Goal: Task Accomplishment & Management: Complete application form

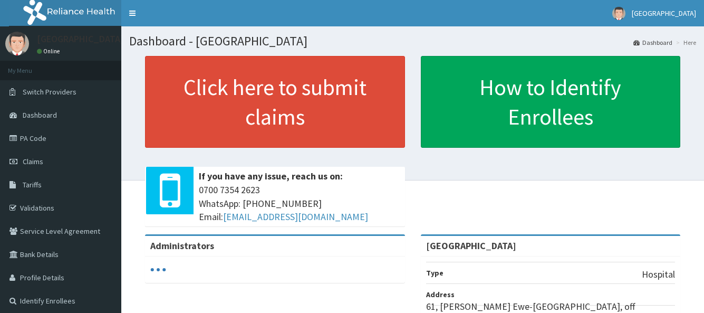
click at [37, 132] on link "PA Code" at bounding box center [60, 138] width 121 height 23
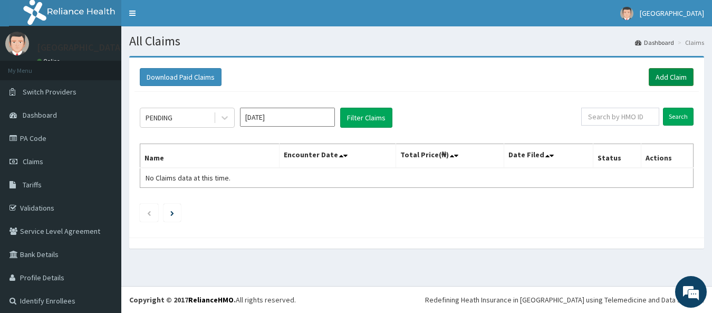
click at [657, 79] on link "Add Claim" at bounding box center [671, 77] width 45 height 18
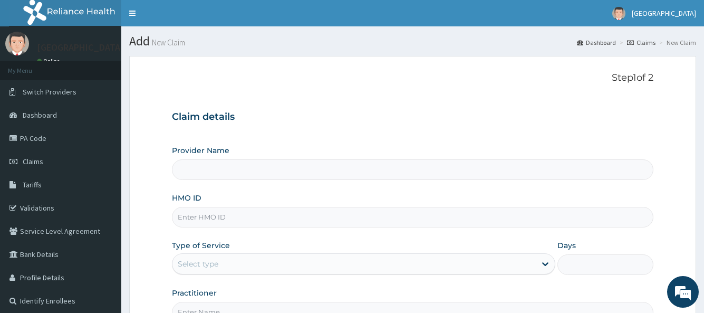
click at [254, 221] on input "HMO ID" at bounding box center [412, 217] width 481 height 21
paste input "PEP/10385/B"
type input "PEP/10385/B"
type input "[GEOGRAPHIC_DATA]"
type input "PEP/10385/B"
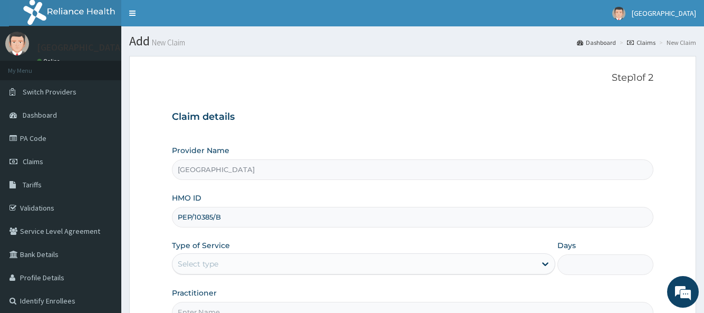
click at [226, 265] on div "Select type" at bounding box center [354, 263] width 363 height 17
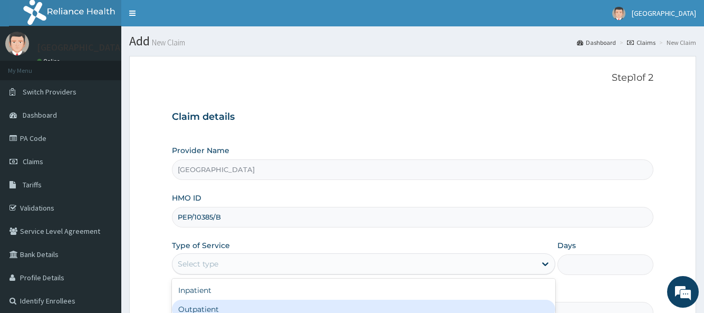
click at [265, 301] on div "Outpatient" at bounding box center [363, 309] width 383 height 19
type input "1"
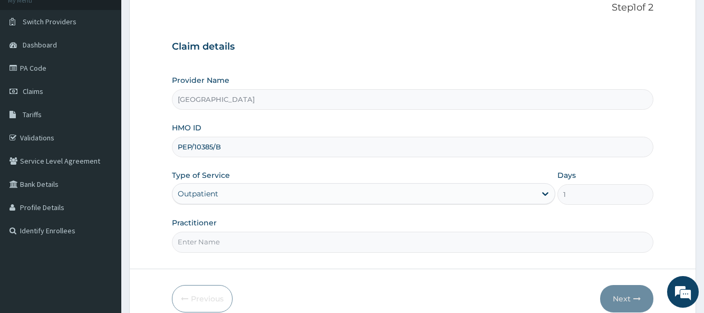
scroll to position [121, 0]
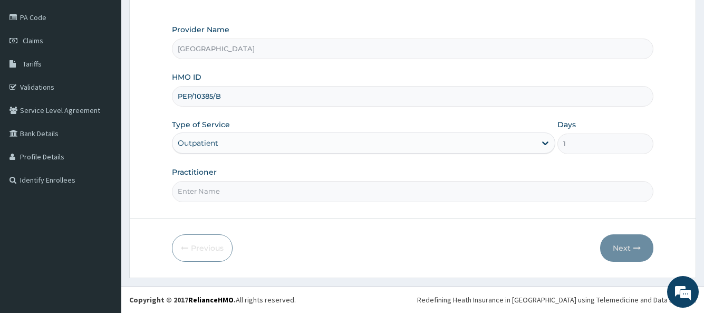
click at [508, 195] on input "Practitioner" at bounding box center [412, 191] width 481 height 21
type input "GP"
click at [629, 254] on button "Next" at bounding box center [626, 247] width 53 height 27
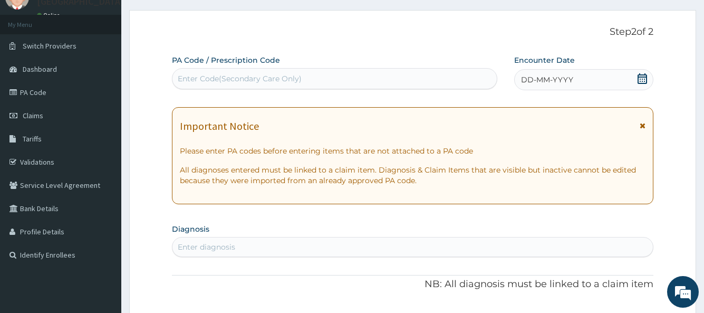
scroll to position [43, 0]
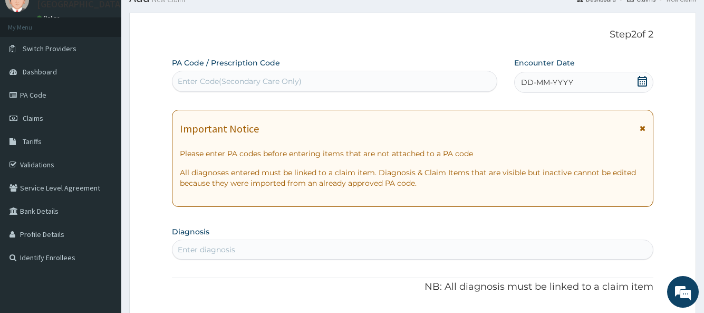
click at [641, 81] on icon at bounding box center [642, 81] width 11 height 11
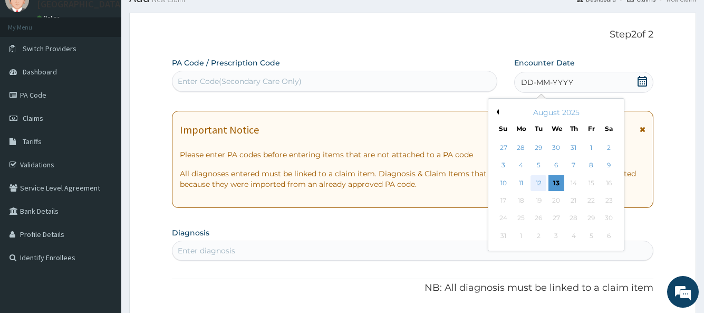
click at [541, 180] on div "12" at bounding box center [539, 183] width 16 height 16
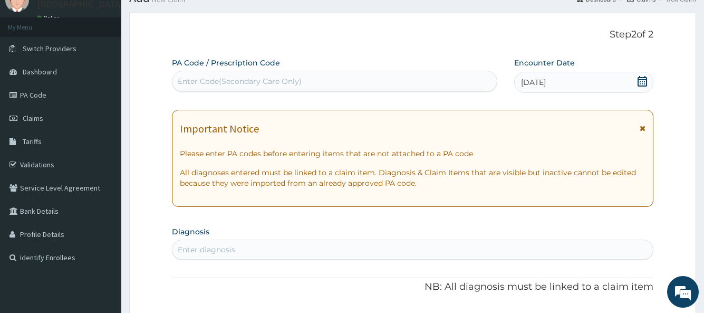
scroll to position [164, 0]
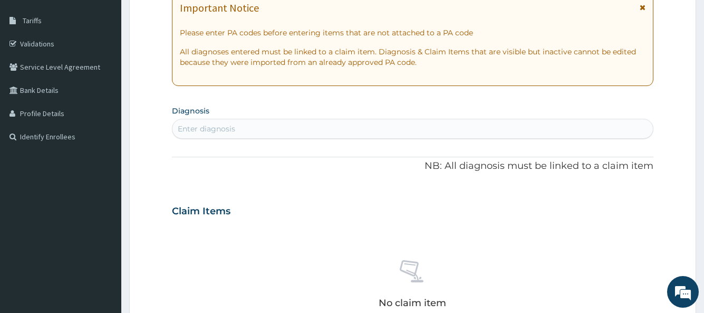
click at [546, 129] on div "Enter diagnosis" at bounding box center [413, 128] width 480 height 17
type input "A"
type input "MALARIA"
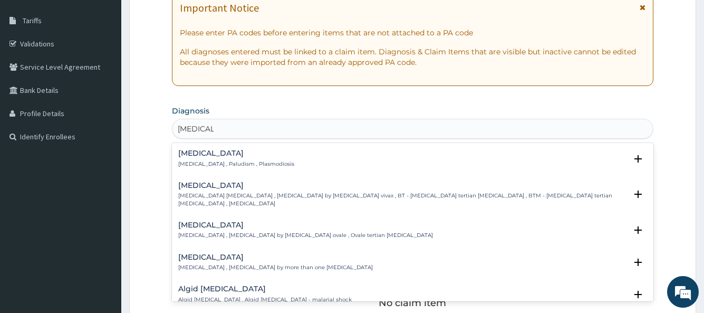
click at [266, 165] on div "Malaria Malaria , Paludism , Plasmodiosis" at bounding box center [412, 158] width 469 height 18
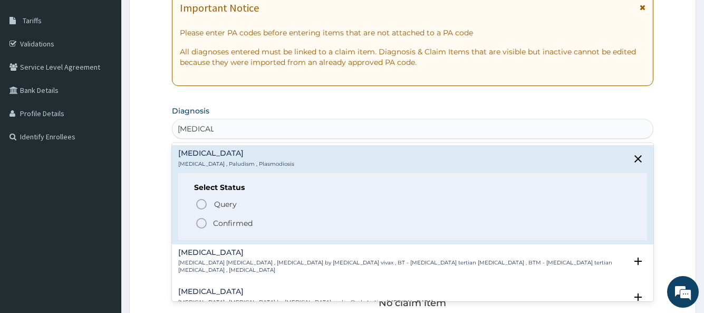
click at [197, 223] on circle "status option filled" at bounding box center [201, 222] width 9 height 9
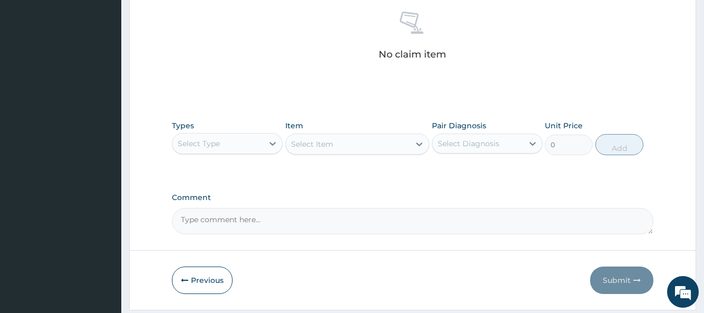
scroll to position [423, 0]
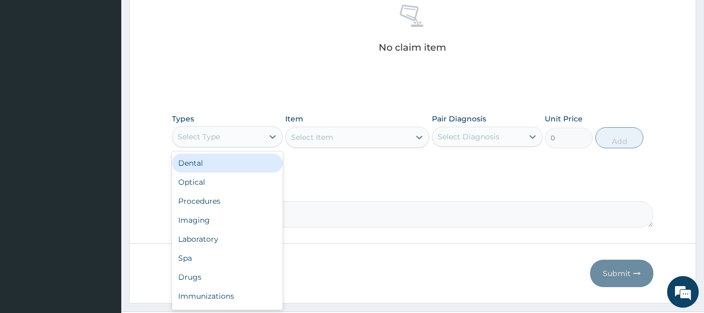
click at [258, 139] on div "Select Type" at bounding box center [218, 136] width 91 height 17
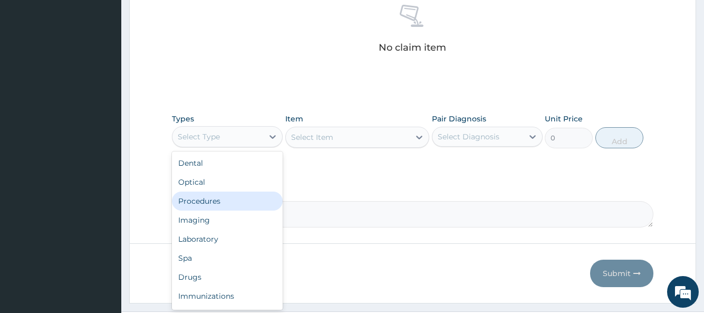
click at [243, 193] on div "Procedures" at bounding box center [227, 201] width 111 height 19
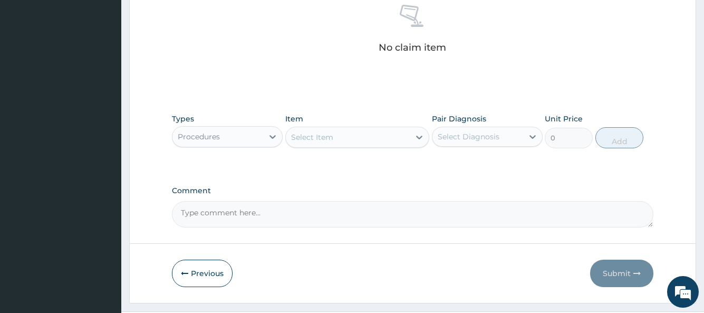
click at [335, 134] on div "Select Item" at bounding box center [348, 137] width 125 height 17
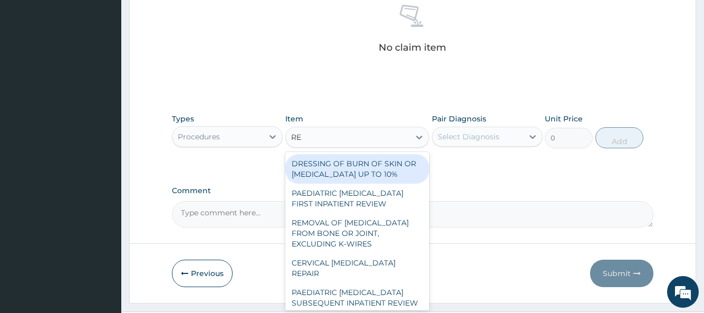
type input "REG"
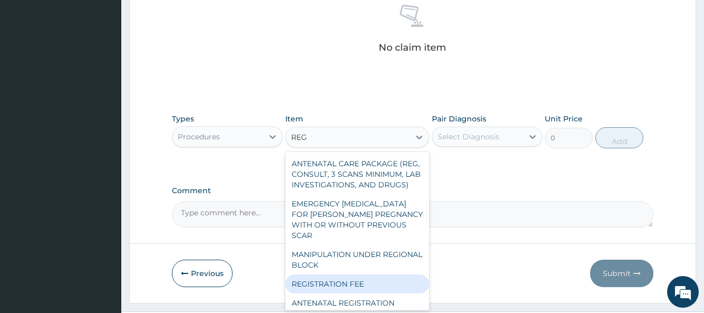
click at [337, 293] on div "REGISTRATION FEE" at bounding box center [357, 283] width 145 height 19
type input "2150"
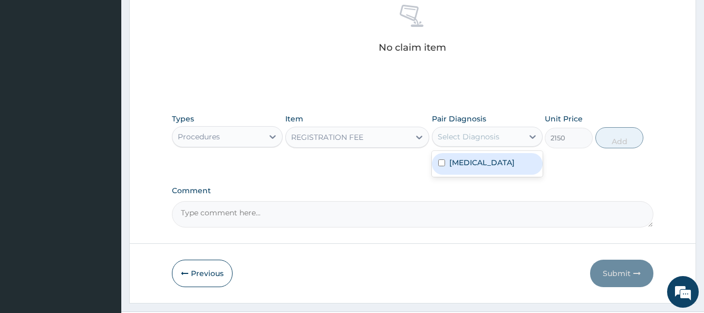
click at [486, 141] on div "Select Diagnosis" at bounding box center [469, 136] width 62 height 11
click at [466, 164] on label "Malaria" at bounding box center [482, 162] width 65 height 11
checkbox input "true"
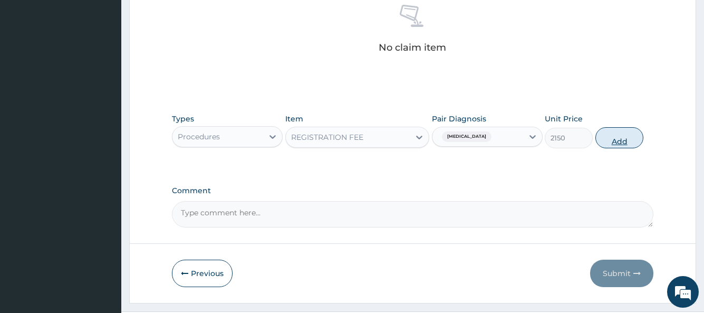
click at [620, 135] on button "Add" at bounding box center [620, 137] width 48 height 21
type input "0"
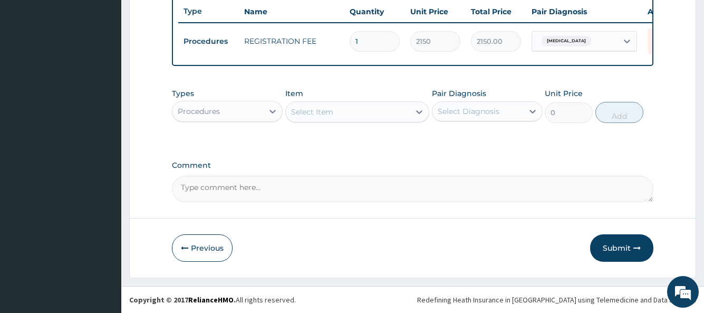
scroll to position [406, 0]
click at [347, 118] on div "Select Item" at bounding box center [348, 111] width 125 height 17
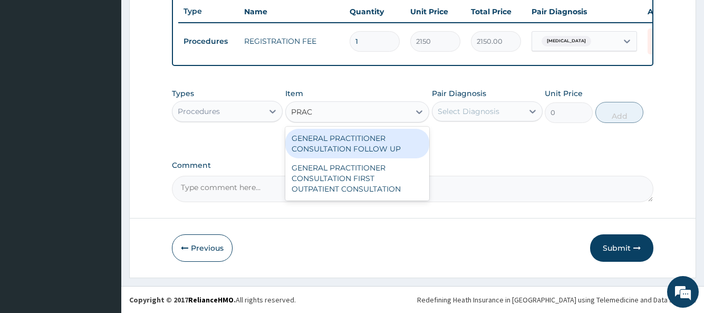
type input "PRACT"
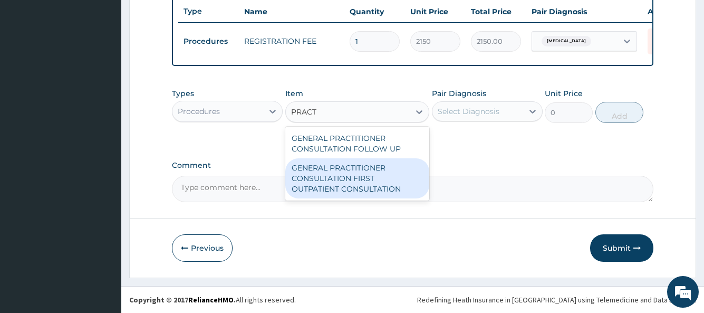
click at [347, 187] on div "GENERAL PRACTITIONER CONSULTATION FIRST OUTPATIENT CONSULTATION" at bounding box center [357, 178] width 145 height 40
type input "3548"
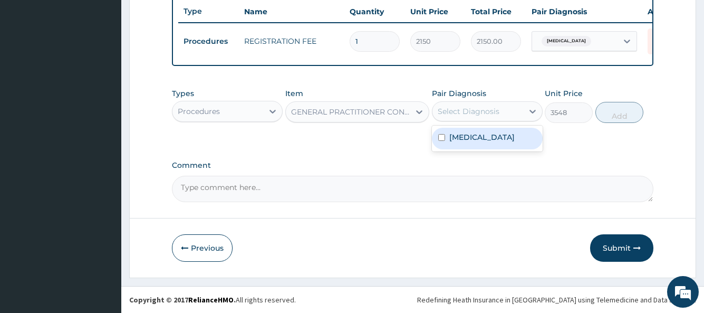
click at [501, 106] on div "Select Diagnosis" at bounding box center [478, 111] width 91 height 17
click at [459, 137] on label "Malaria" at bounding box center [482, 137] width 65 height 11
checkbox input "true"
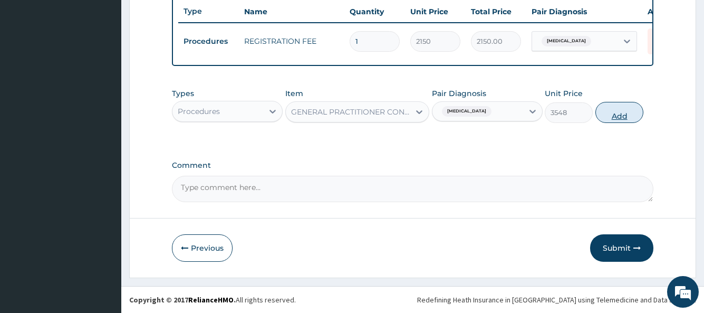
click at [610, 115] on button "Add" at bounding box center [620, 112] width 48 height 21
type input "0"
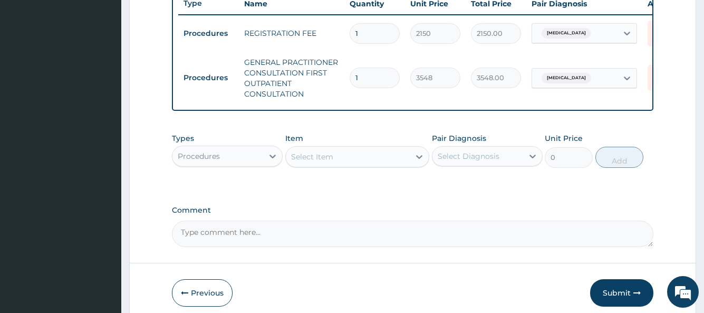
click at [236, 161] on div "Procedures" at bounding box center [218, 156] width 91 height 17
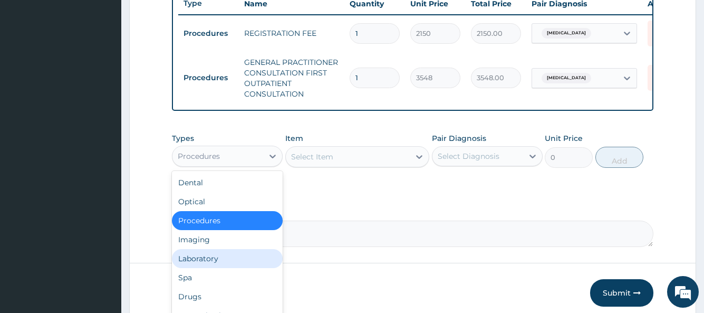
click at [218, 266] on div "Laboratory" at bounding box center [227, 258] width 111 height 19
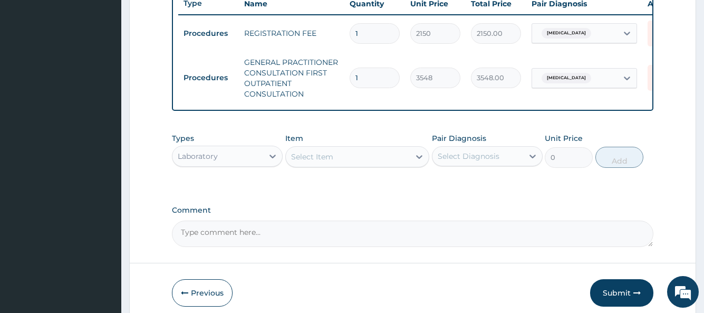
click at [318, 162] on div "Select Item" at bounding box center [312, 156] width 42 height 11
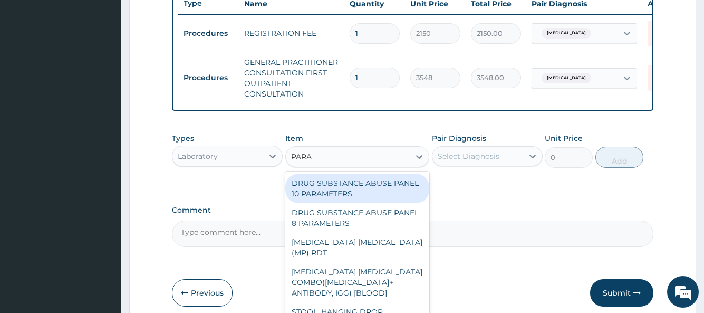
type input "PARAS"
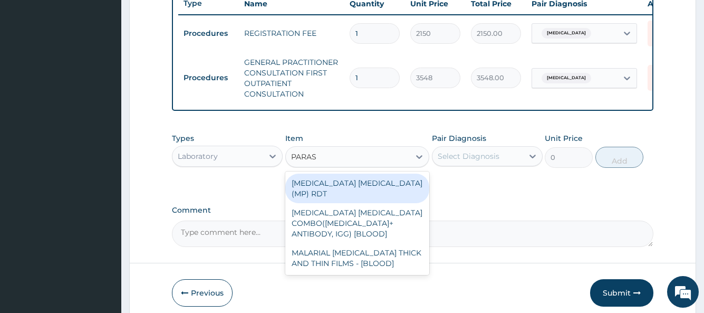
click at [340, 189] on div "MALARIA PARASITE (MP) RDT" at bounding box center [357, 189] width 145 height 30
type input "1613"
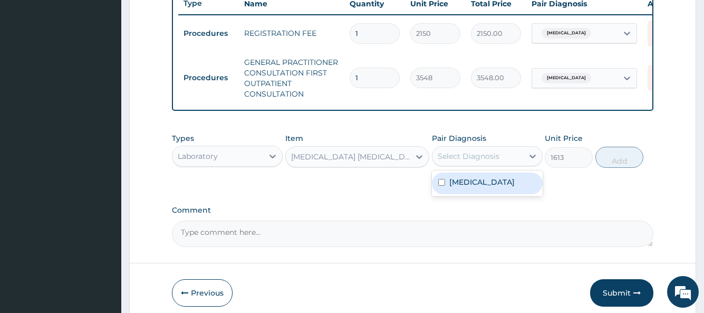
drag, startPoint x: 495, startPoint y: 165, endPoint x: 474, endPoint y: 184, distance: 28.4
click at [474, 166] on div "option Malaria, selected. option Malaria focused, 1 of 1. 1 result available. U…" at bounding box center [487, 156] width 111 height 20
click at [474, 184] on div "Malaria" at bounding box center [487, 184] width 111 height 22
checkbox input "true"
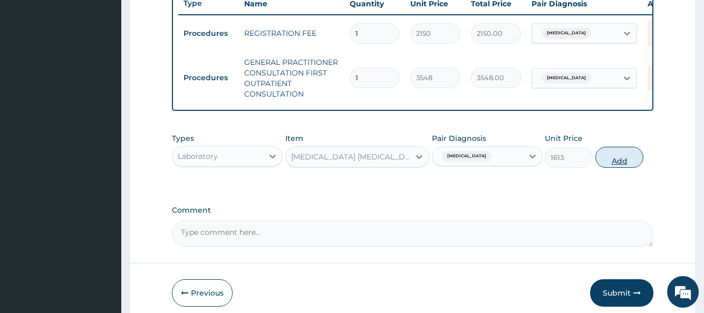
click at [612, 165] on button "Add" at bounding box center [620, 157] width 48 height 21
type input "0"
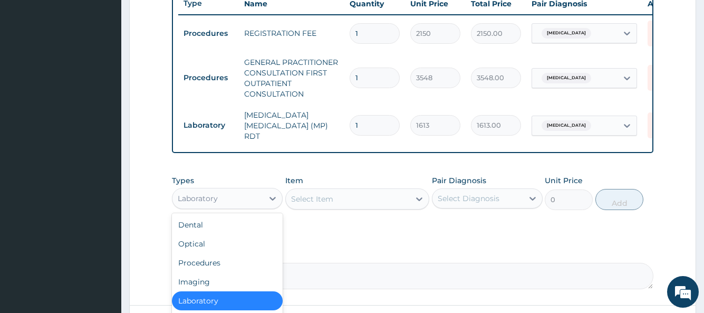
click at [257, 207] on div "Laboratory" at bounding box center [218, 198] width 91 height 17
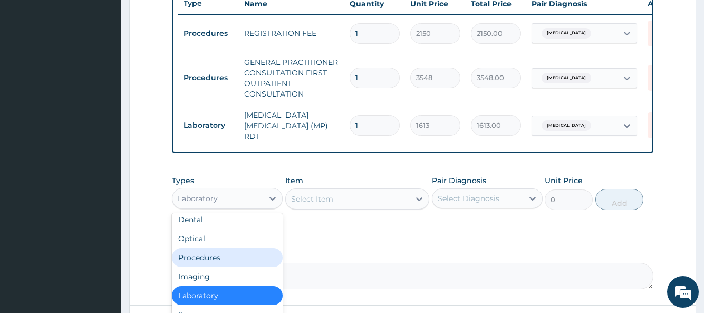
drag, startPoint x: 274, startPoint y: 289, endPoint x: 279, endPoint y: 265, distance: 24.2
click at [279, 265] on div "Dental Optical Procedures Imaging Laboratory Spa Drugs Immunizations Others Gym" at bounding box center [227, 292] width 111 height 158
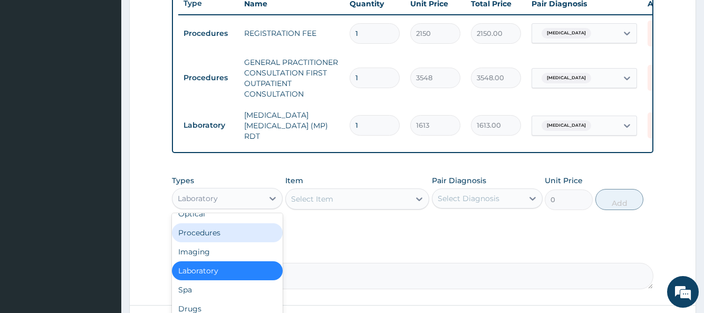
scroll to position [36, 0]
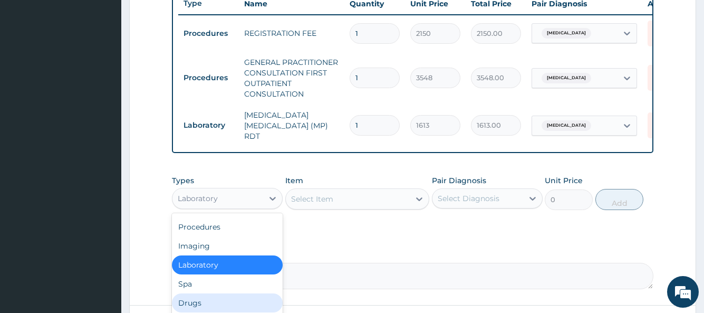
click at [238, 304] on div "Drugs" at bounding box center [227, 302] width 111 height 19
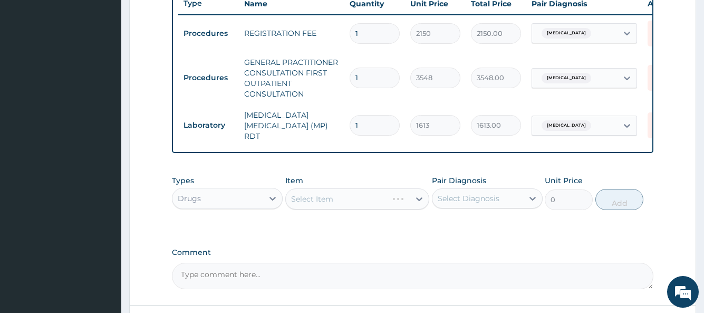
click at [345, 205] on div "Select Item" at bounding box center [357, 198] width 145 height 21
click at [345, 205] on div "Select Item" at bounding box center [348, 198] width 125 height 17
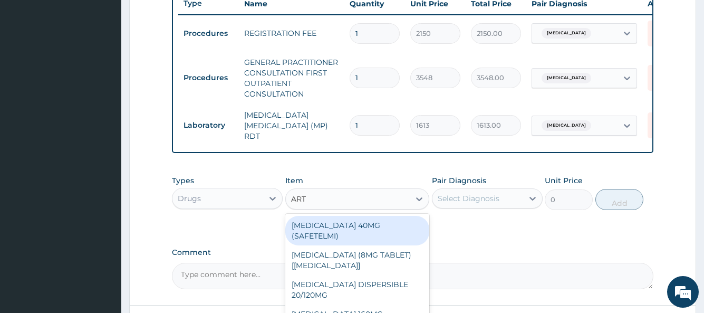
type input "ARTE"
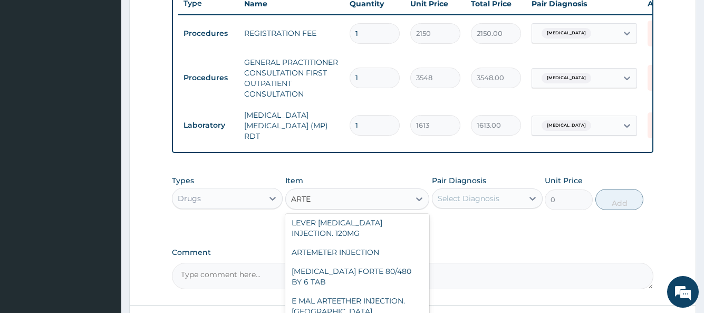
scroll to position [148, 0]
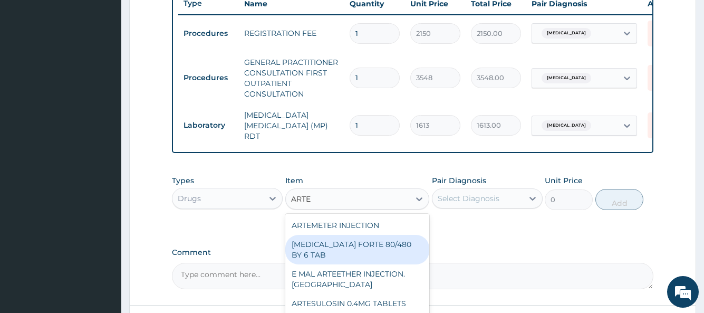
click at [365, 250] on div "COARTEM FORTE 80/480 BY 6 TAB" at bounding box center [357, 250] width 145 height 30
type input "449"
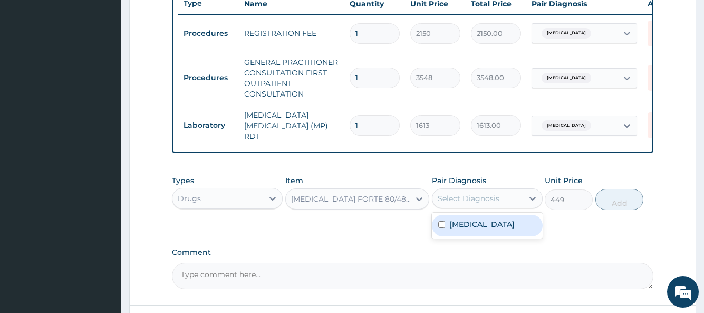
click at [466, 201] on div "Select Diagnosis" at bounding box center [469, 198] width 62 height 11
click at [454, 224] on label "Malaria" at bounding box center [482, 224] width 65 height 11
checkbox input "true"
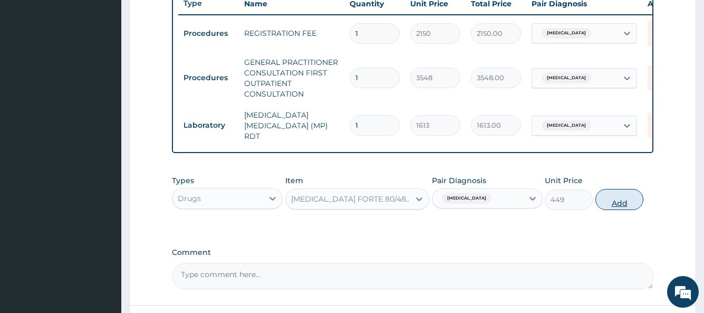
click at [614, 202] on button "Add" at bounding box center [620, 199] width 48 height 21
type input "0"
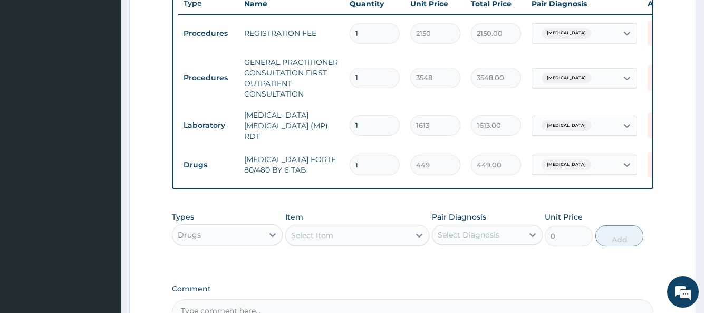
drag, startPoint x: 383, startPoint y: 158, endPoint x: 337, endPoint y: 164, distance: 46.2
click at [337, 164] on tr "Drugs COARTEM FORTE 80/480 BY 6 TAB 1 449 449.00 Malaria Delete" at bounding box center [436, 165] width 517 height 36
type input "6"
type input "2694.00"
type input "6"
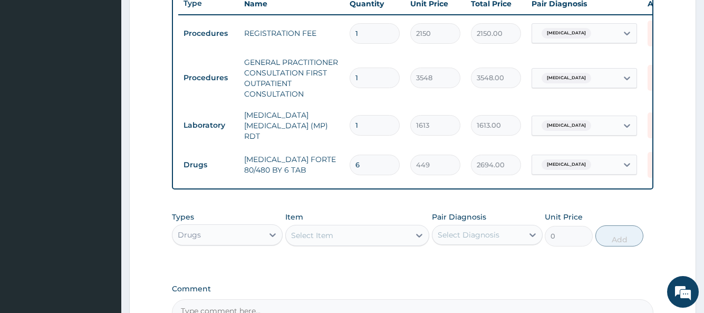
click at [325, 243] on div "Select Item" at bounding box center [348, 235] width 125 height 17
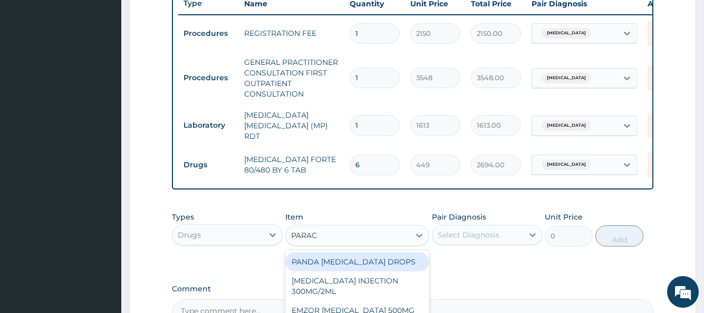
type input "PARACE"
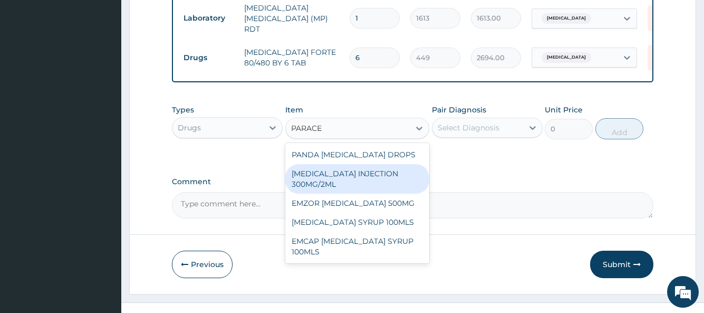
scroll to position [531, 0]
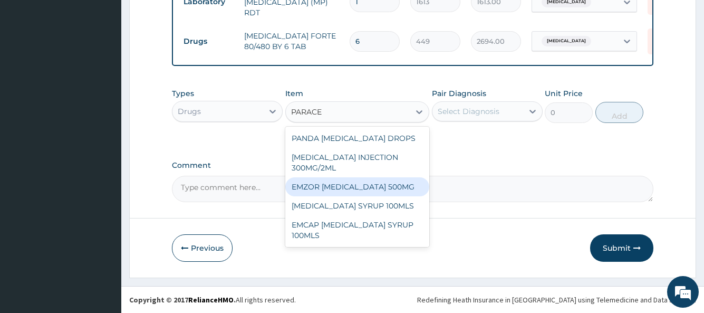
click at [369, 189] on div "EMZOR PARACETAMOL 500MG" at bounding box center [357, 186] width 145 height 19
type input "24"
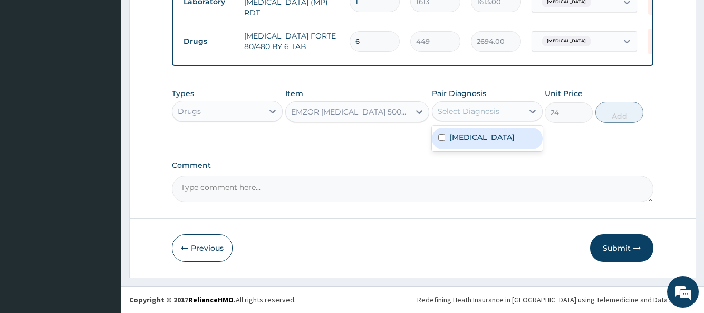
drag, startPoint x: 475, startPoint y: 107, endPoint x: 453, endPoint y: 135, distance: 35.3
click at [453, 121] on div "option Malaria, selected. option Malaria focused, 1 of 1. 1 result available. U…" at bounding box center [487, 111] width 111 height 20
click at [453, 135] on label "Malaria" at bounding box center [482, 137] width 65 height 11
checkbox input "true"
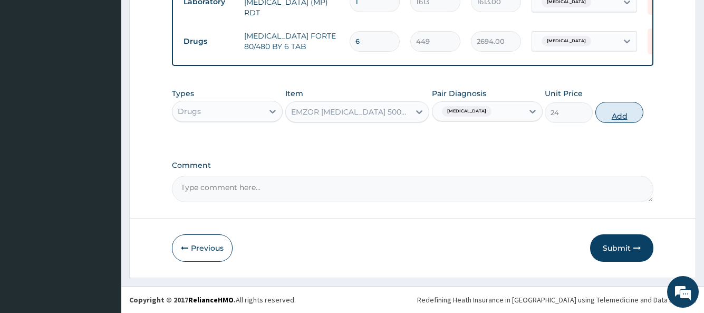
click at [623, 116] on button "Add" at bounding box center [620, 112] width 48 height 21
type input "0"
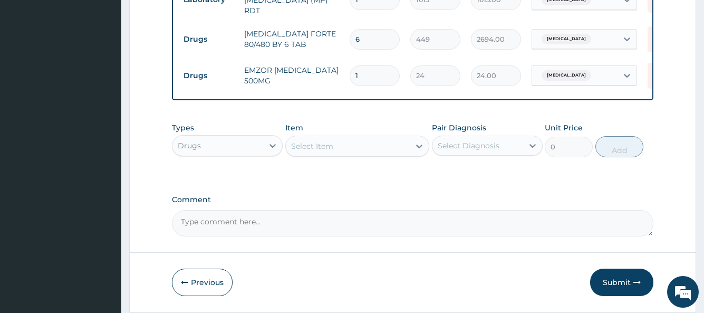
type input "18"
type input "432.00"
type input "18"
click at [617, 292] on button "Submit" at bounding box center [621, 282] width 63 height 27
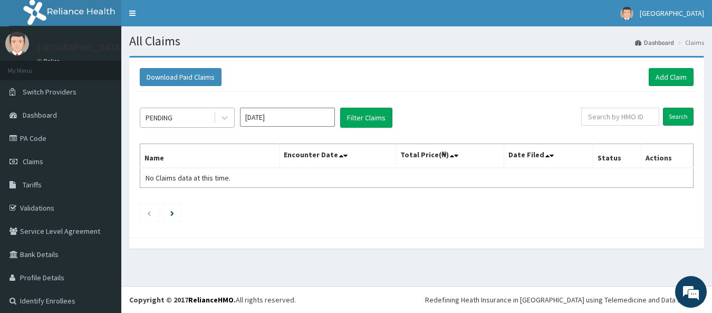
click at [209, 117] on div "PENDING" at bounding box center [176, 117] width 73 height 17
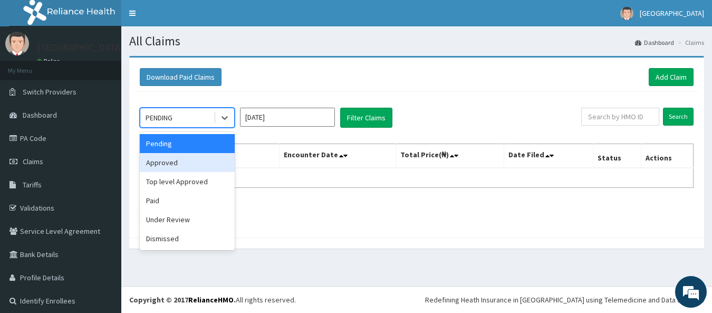
click at [177, 160] on div "Approved" at bounding box center [187, 162] width 95 height 19
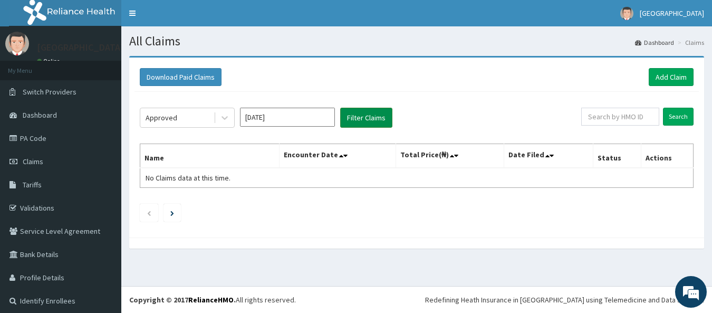
click at [356, 111] on button "Filter Claims" at bounding box center [366, 118] width 52 height 20
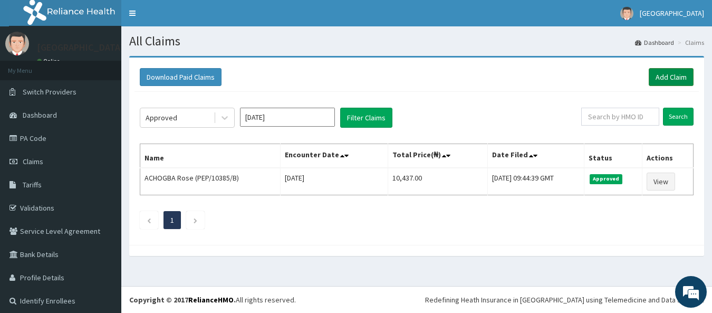
click at [671, 75] on link "Add Claim" at bounding box center [671, 77] width 45 height 18
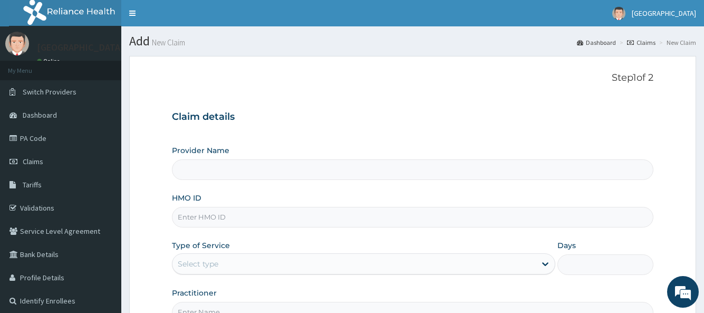
click at [386, 220] on input "HMO ID" at bounding box center [412, 217] width 481 height 21
paste input "PEP/10385/B"
type input "PEP/10385/B"
type input "[GEOGRAPHIC_DATA]"
type input "PEP/10385/B"
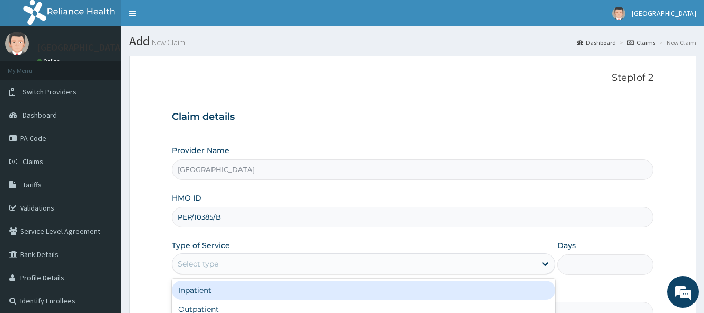
click at [347, 272] on div "Select type" at bounding box center [354, 263] width 363 height 17
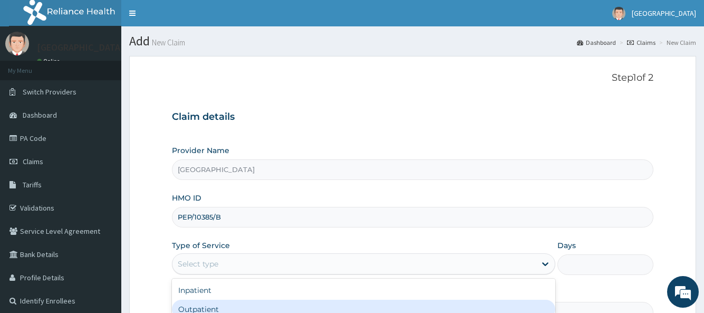
click at [369, 307] on div "Outpatient" at bounding box center [363, 309] width 383 height 19
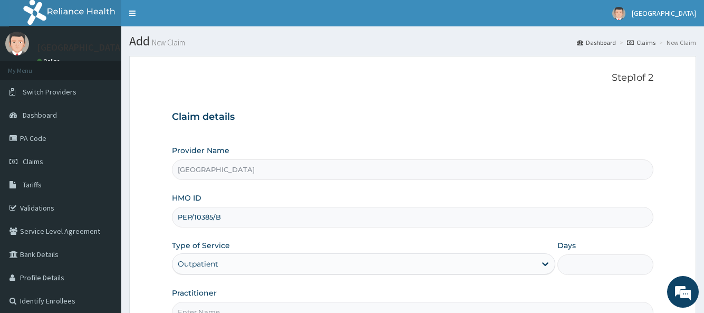
type input "1"
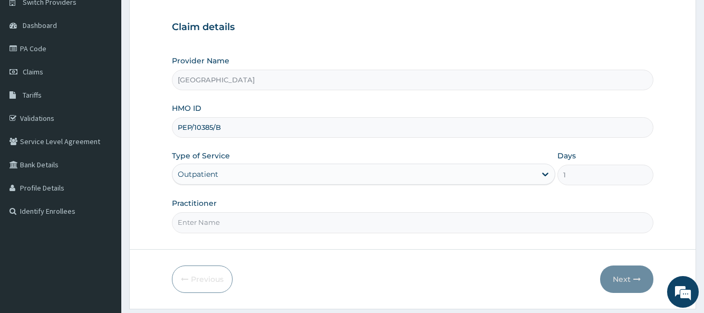
scroll to position [92, 0]
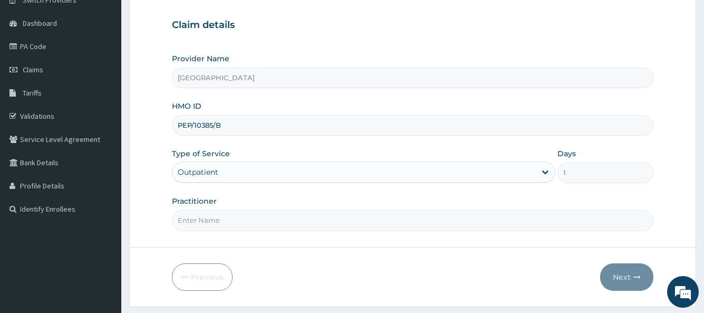
click at [356, 223] on input "Practitioner" at bounding box center [412, 220] width 481 height 21
type input "GP"
click at [627, 273] on button "Next" at bounding box center [626, 276] width 53 height 27
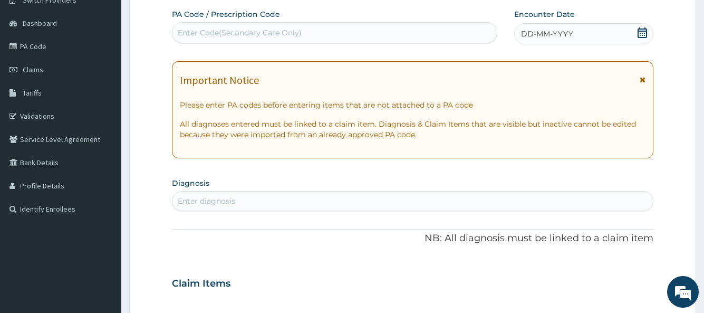
click at [253, 39] on div "Enter Code(Secondary Care Only)" at bounding box center [335, 32] width 324 height 17
paste input "PA/D3B504"
type input "PA/D3B504"
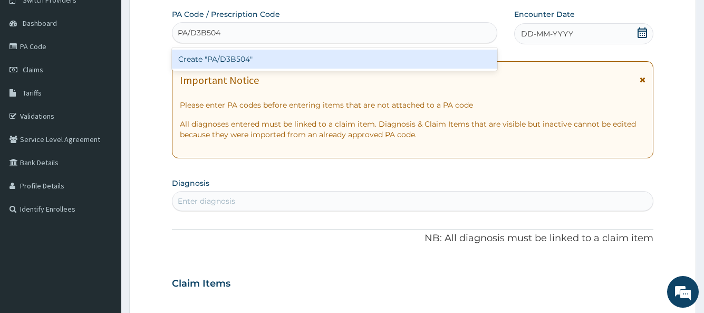
click at [226, 56] on div "Create "PA/D3B504"" at bounding box center [334, 59] width 325 height 19
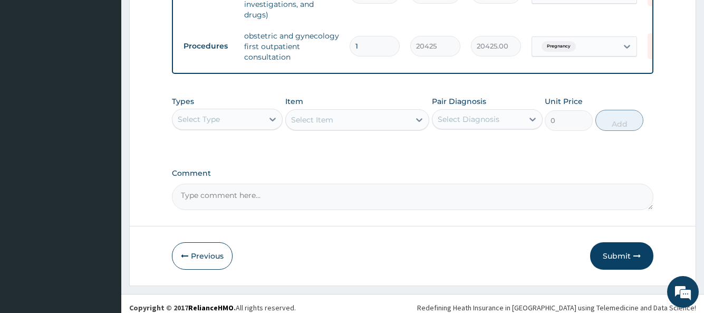
scroll to position [475, 0]
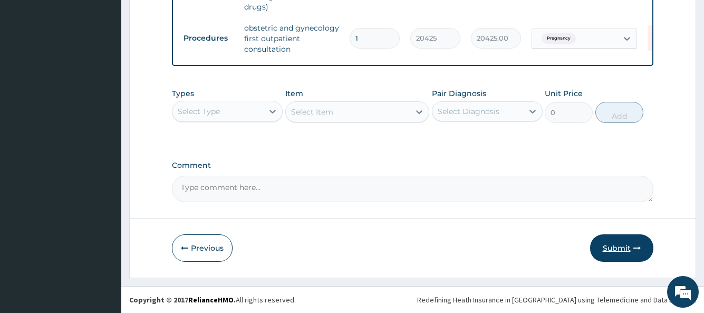
click at [613, 249] on button "Submit" at bounding box center [621, 247] width 63 height 27
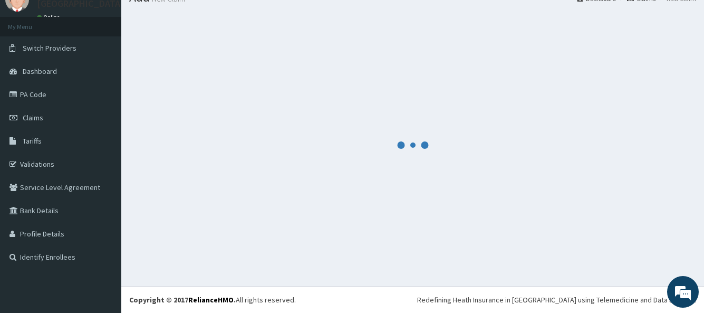
scroll to position [44, 0]
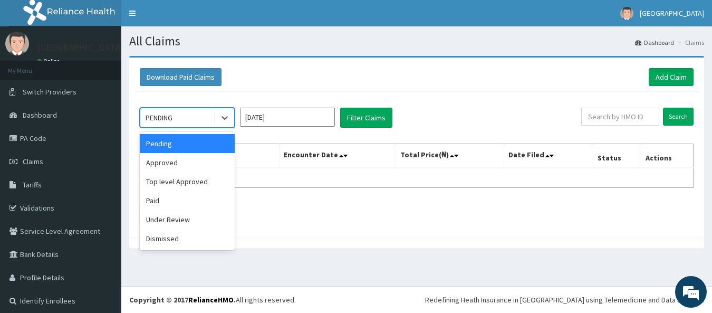
click at [213, 115] on div "PENDING" at bounding box center [176, 117] width 73 height 17
click at [175, 164] on div "Approved" at bounding box center [187, 162] width 95 height 19
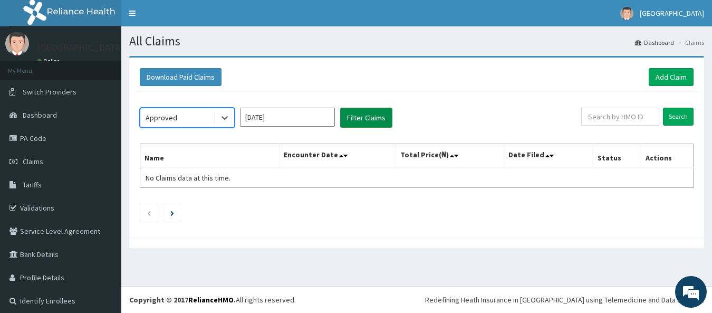
click at [356, 113] on button "Filter Claims" at bounding box center [366, 118] width 52 height 20
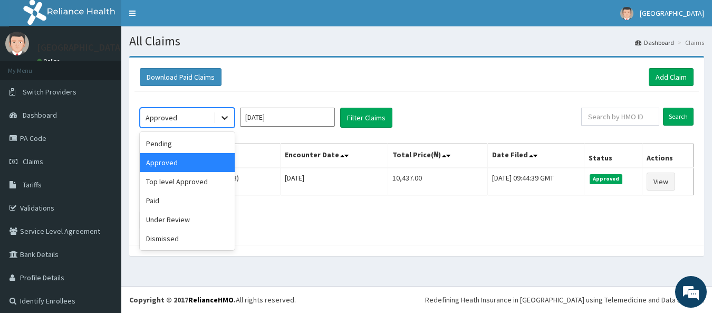
click at [221, 121] on icon at bounding box center [225, 117] width 11 height 11
click at [190, 214] on div "Under Review" at bounding box center [187, 219] width 95 height 19
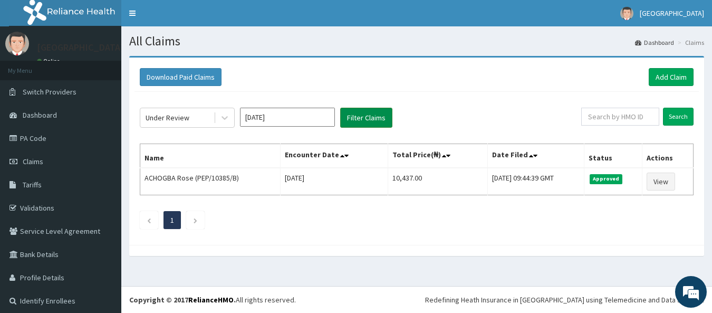
click at [355, 119] on button "Filter Claims" at bounding box center [366, 118] width 52 height 20
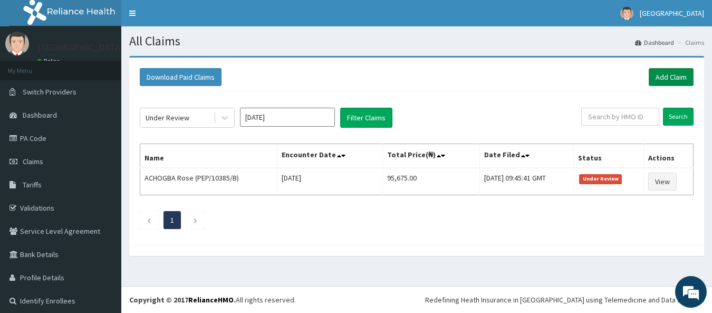
click at [667, 77] on link "Add Claim" at bounding box center [671, 77] width 45 height 18
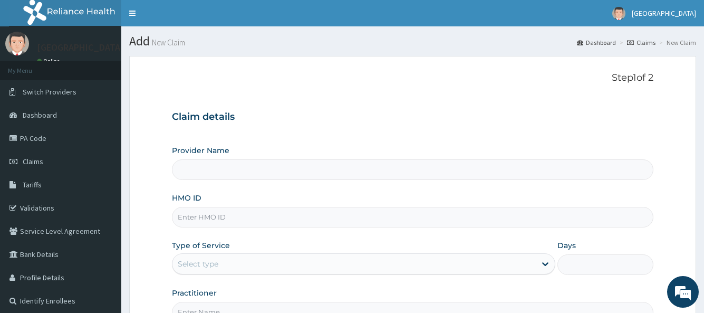
click at [202, 220] on input "HMO ID" at bounding box center [412, 217] width 481 height 21
type input "[GEOGRAPHIC_DATA]"
paste input "PEP/10385/A"
type input "PEP/10385/A"
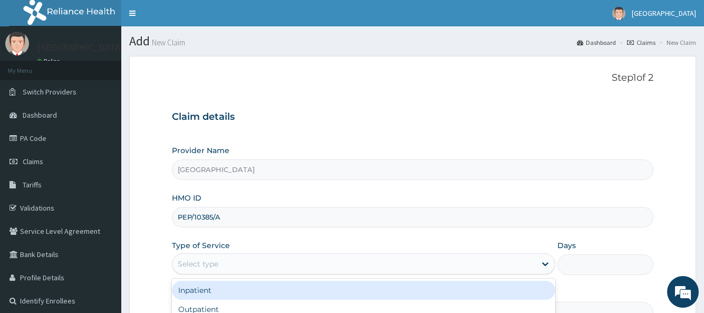
click at [276, 269] on div "Select type" at bounding box center [354, 263] width 363 height 17
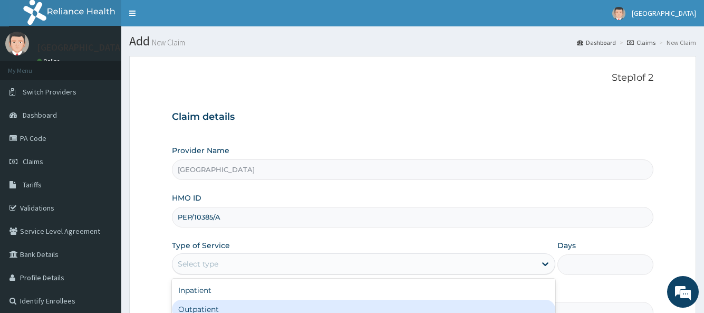
click at [233, 308] on div "Outpatient" at bounding box center [363, 309] width 383 height 19
type input "1"
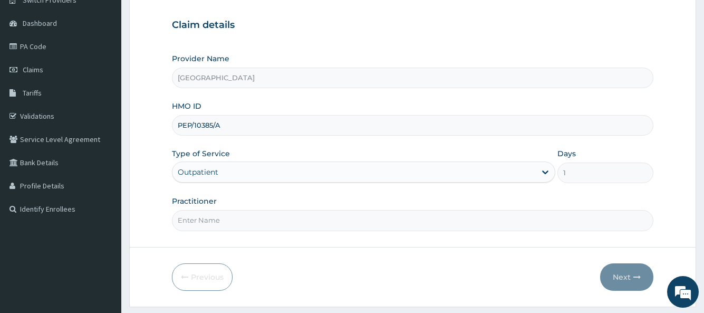
scroll to position [121, 0]
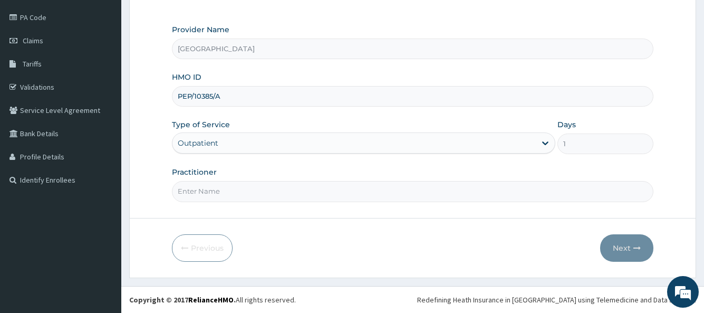
click at [417, 192] on input "Practitioner" at bounding box center [412, 191] width 481 height 21
type input "GP"
click at [626, 245] on button "Next" at bounding box center [626, 247] width 53 height 27
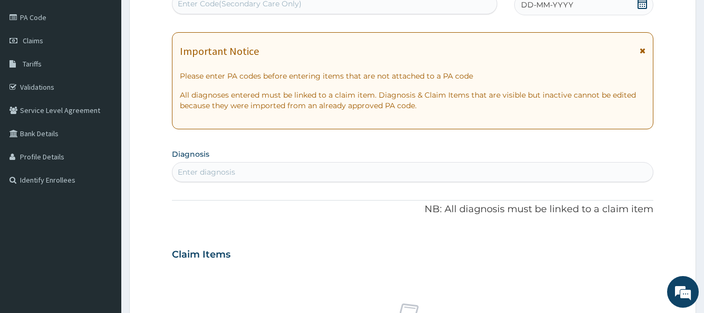
scroll to position [119, 0]
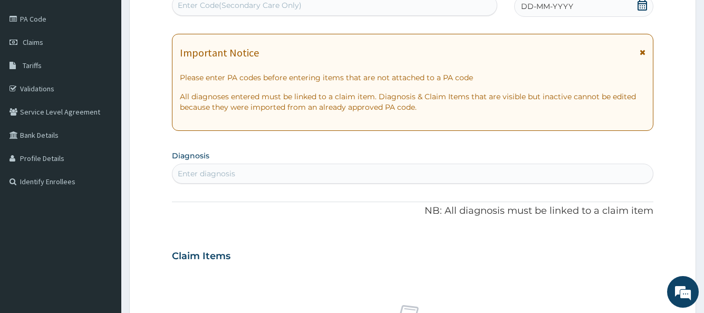
click at [318, 8] on div "Enter Code(Secondary Care Only)" at bounding box center [335, 5] width 324 height 17
paste input "PA/21B27F"
type input "PA/21B27F"
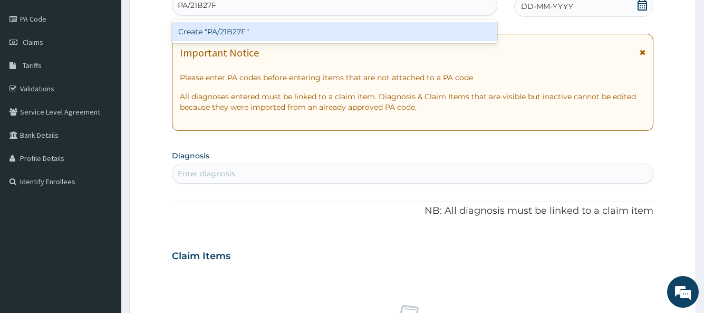
click at [303, 26] on div "Create "PA/21B27F"" at bounding box center [334, 31] width 325 height 19
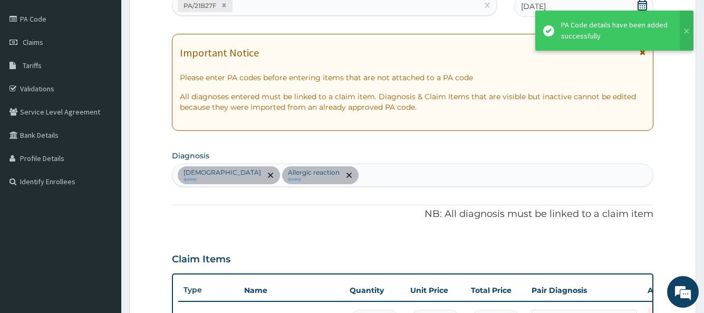
scroll to position [392, 0]
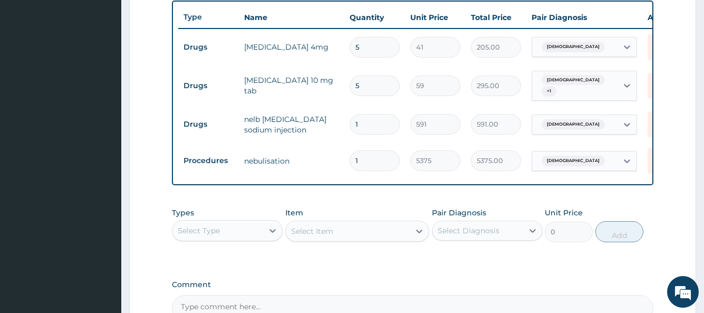
type input "10"
type input "53750.00"
type input "1"
type input "5375.00"
drag, startPoint x: 357, startPoint y: 160, endPoint x: 378, endPoint y: 136, distance: 31.8
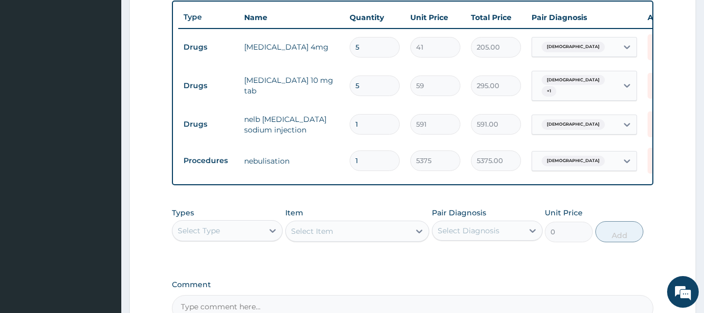
click at [378, 136] on tbody "Drugs salbutamol 4mg 5 41 205.00 Asthma Delete Drugs loratadine 10 mg tab 5 59 …" at bounding box center [436, 103] width 517 height 151
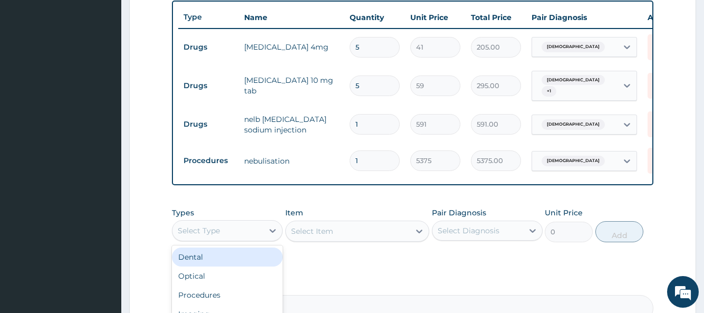
click at [255, 238] on div "Select Type" at bounding box center [218, 230] width 91 height 17
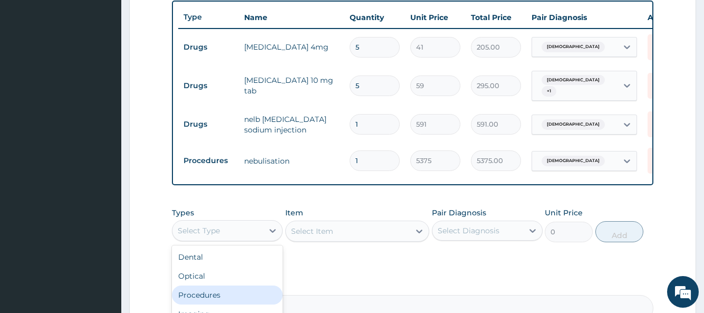
click at [243, 298] on div "Procedures" at bounding box center [227, 294] width 111 height 19
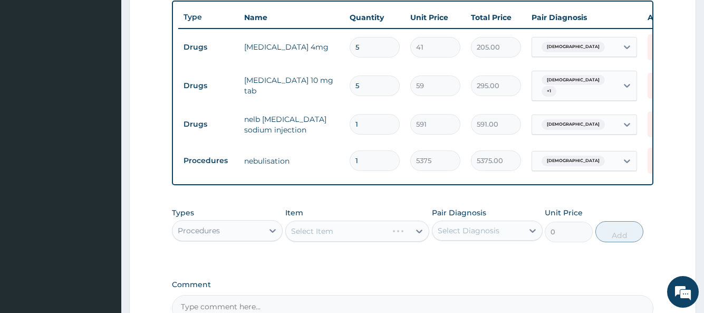
click at [343, 240] on div "Select Item" at bounding box center [357, 231] width 145 height 21
click at [343, 240] on div "Select Item" at bounding box center [348, 231] width 125 height 17
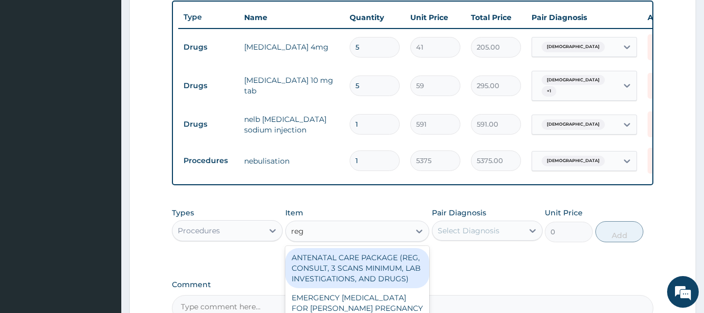
type input "regi"
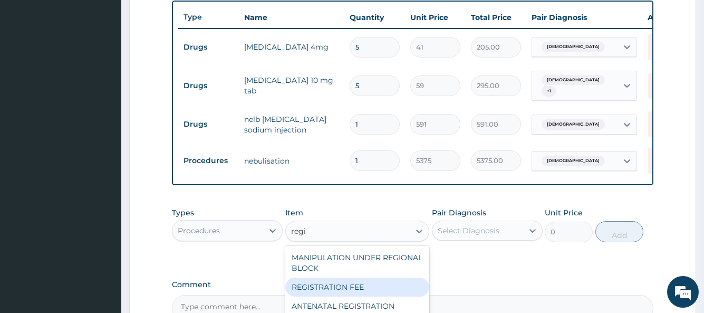
click at [320, 290] on div "REGISTRATION FEE" at bounding box center [357, 287] width 145 height 19
type input "2150"
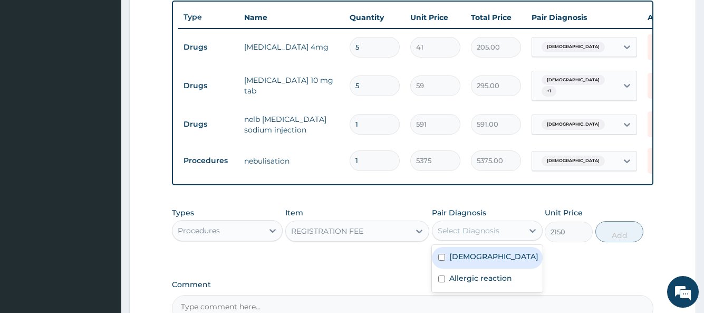
click at [468, 239] on div "Select Diagnosis" at bounding box center [478, 230] width 91 height 17
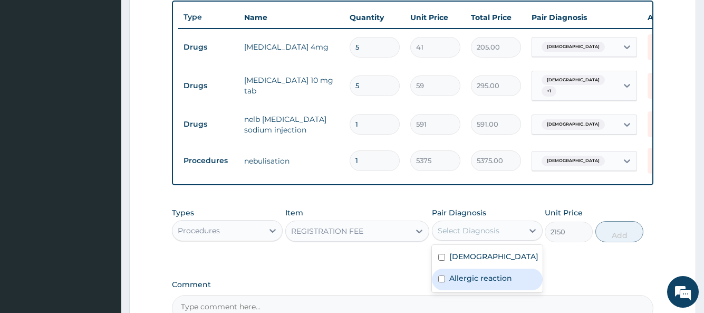
click at [456, 281] on label "Allergic reaction" at bounding box center [481, 278] width 63 height 11
checkbox input "true"
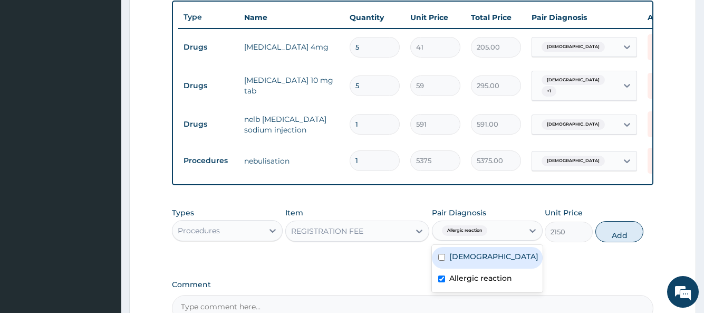
click at [476, 259] on label "Asthma" at bounding box center [494, 256] width 89 height 11
checkbox input "true"
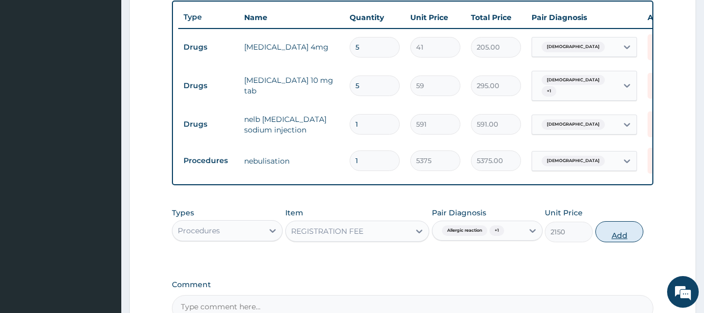
click at [607, 238] on button "Add" at bounding box center [620, 231] width 48 height 21
type input "0"
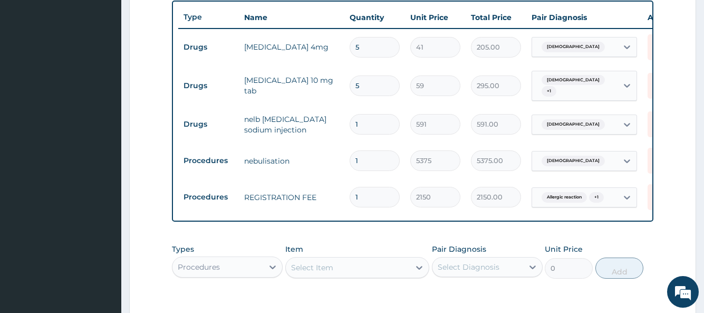
click at [345, 274] on div "Select Item" at bounding box center [348, 267] width 125 height 17
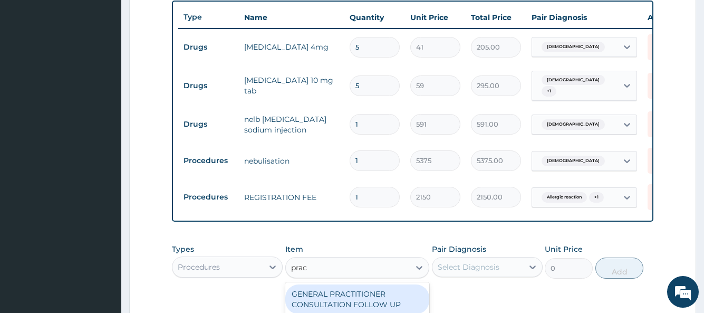
type input "pract"
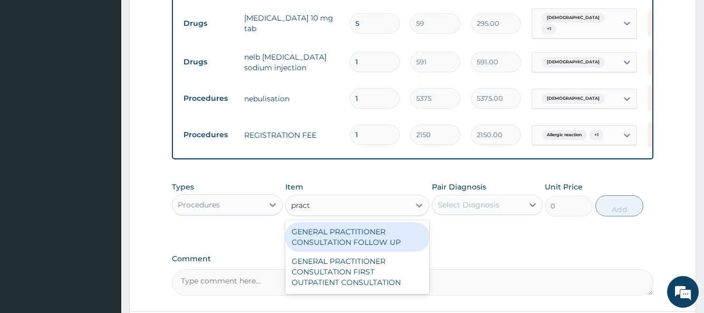
scroll to position [551, 0]
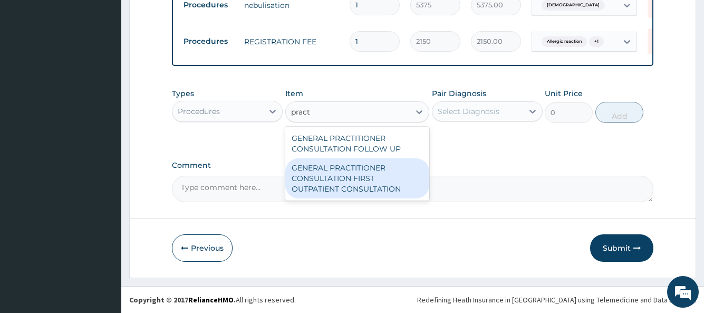
click at [373, 178] on div "GENERAL PRACTITIONER CONSULTATION FIRST OUTPATIENT CONSULTATION" at bounding box center [357, 178] width 145 height 40
type input "3548"
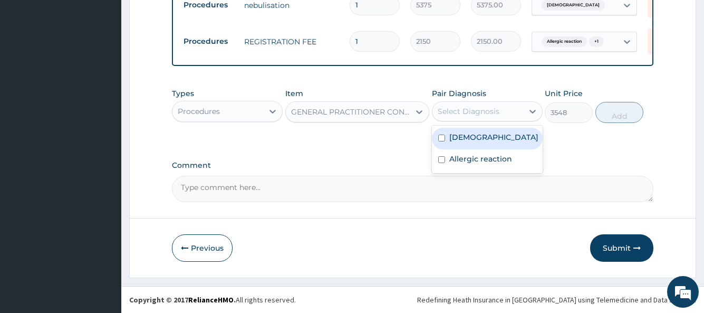
drag, startPoint x: 486, startPoint y: 115, endPoint x: 464, endPoint y: 139, distance: 33.3
click at [464, 121] on div "option Asthma, selected. option Asthma focused, 1 of 2. 2 results available. Us…" at bounding box center [487, 111] width 111 height 20
click at [464, 139] on label "Asthma" at bounding box center [494, 137] width 89 height 11
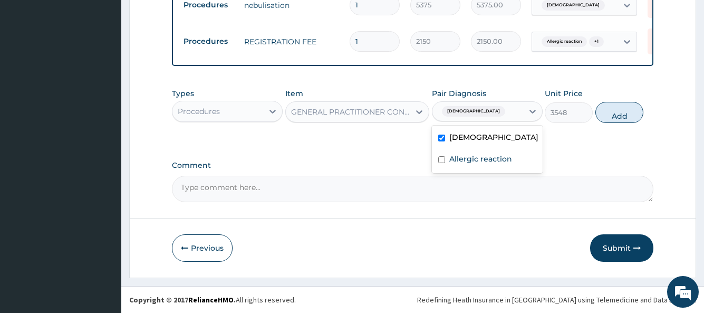
checkbox input "true"
click at [621, 116] on button "Add" at bounding box center [620, 112] width 48 height 21
type input "0"
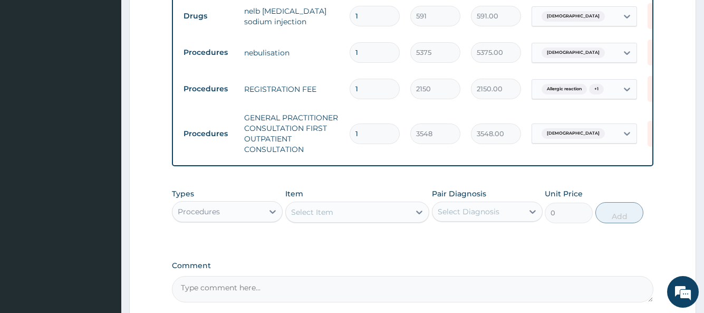
scroll to position [604, 0]
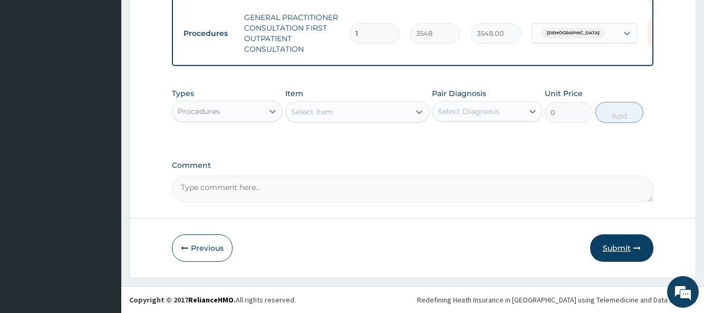
click at [615, 245] on button "Submit" at bounding box center [621, 247] width 63 height 27
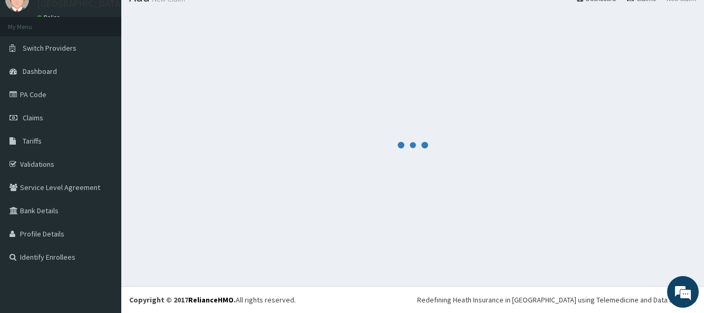
scroll to position [44, 0]
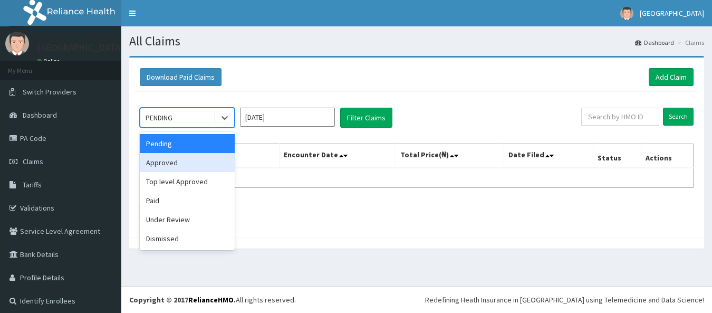
click at [184, 165] on div "Approved" at bounding box center [187, 162] width 95 height 19
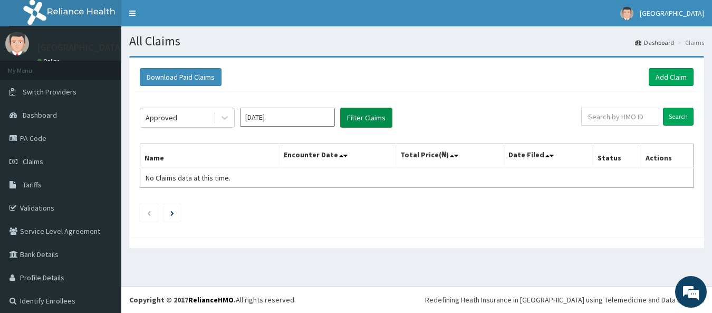
click at [358, 120] on button "Filter Claims" at bounding box center [366, 118] width 52 height 20
